Goal: Navigation & Orientation: Find specific page/section

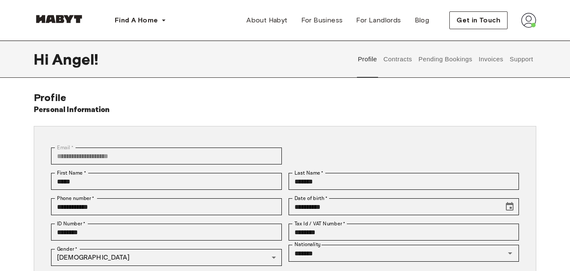
click at [399, 64] on button "Contracts" at bounding box center [397, 59] width 31 height 37
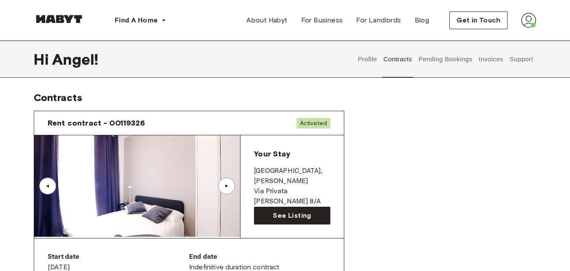
click at [434, 56] on button "Pending Bookings" at bounding box center [446, 59] width 56 height 37
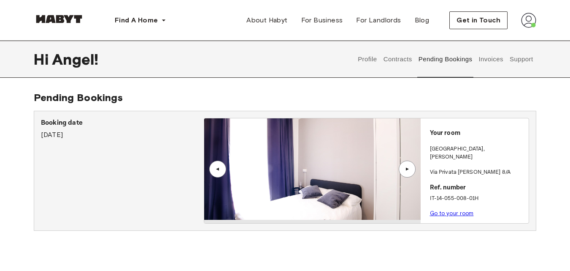
click at [399, 60] on button "Contracts" at bounding box center [397, 59] width 31 height 37
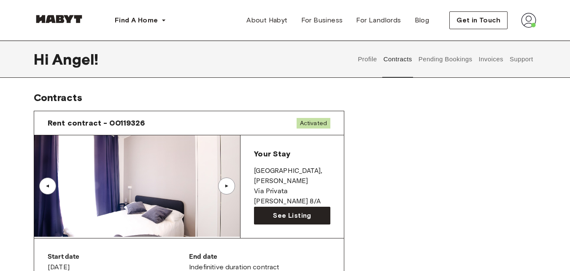
click at [442, 59] on button "Pending Bookings" at bounding box center [446, 59] width 56 height 37
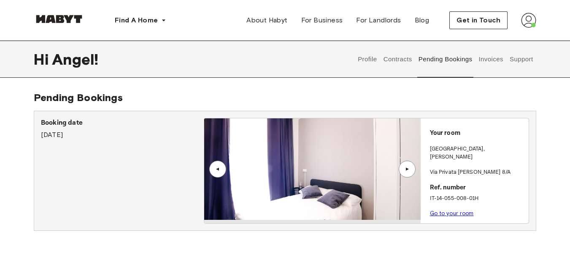
click at [410, 164] on div "▲" at bounding box center [407, 168] width 17 height 17
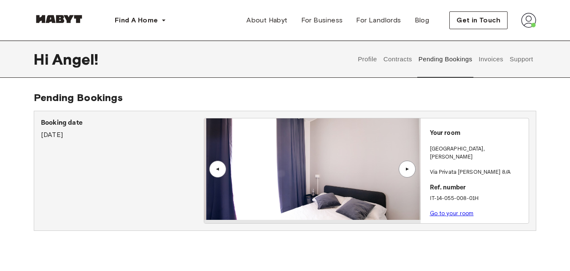
click at [410, 164] on div "▲" at bounding box center [407, 168] width 17 height 17
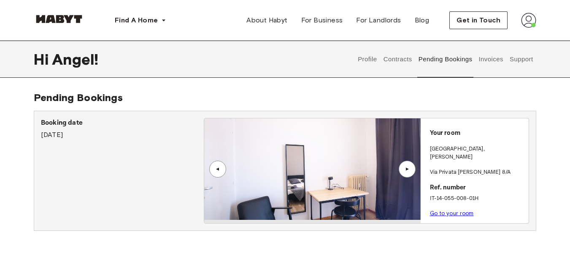
click at [390, 62] on button "Contracts" at bounding box center [397, 59] width 31 height 37
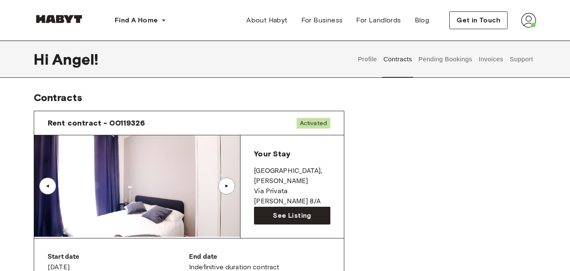
click at [450, 60] on button "Pending Bookings" at bounding box center [446, 59] width 56 height 37
